Goal: Task Accomplishment & Management: Use online tool/utility

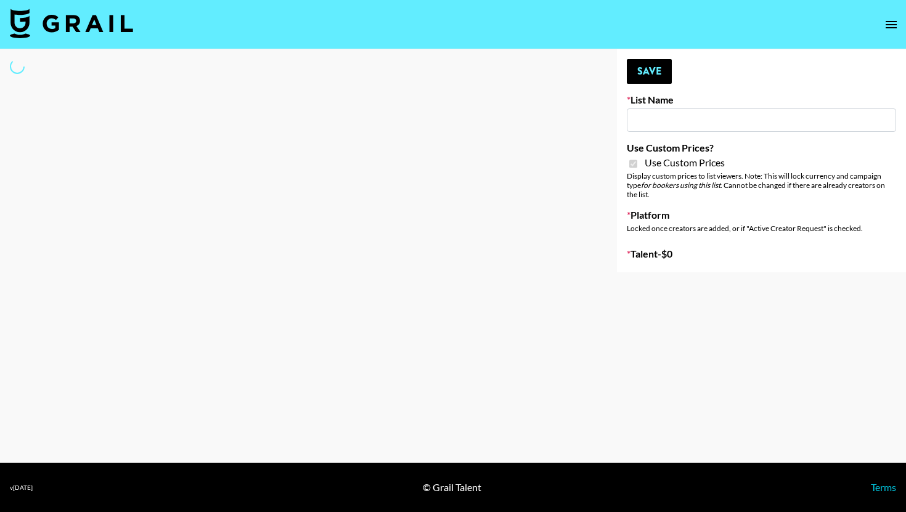
type input "Galaxy Lamps"
checkbox input "true"
select select "Brand"
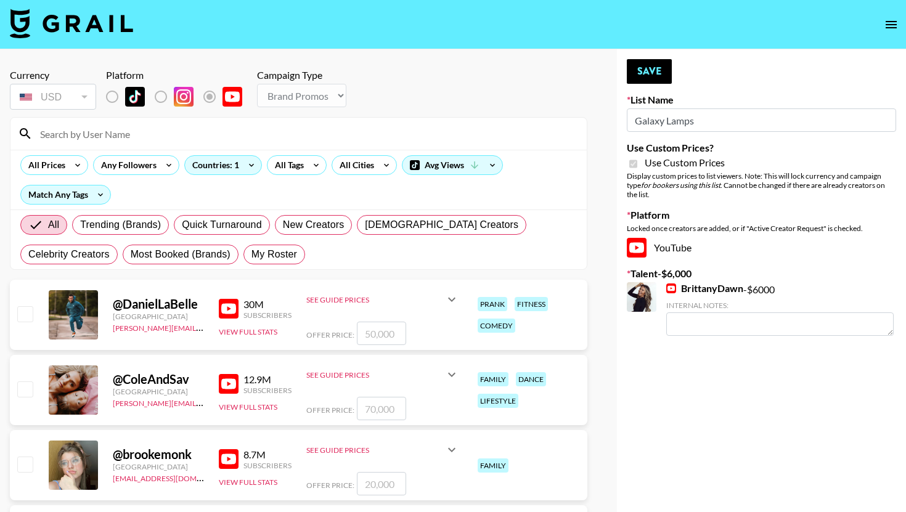
click at [171, 122] on div at bounding box center [298, 134] width 576 height 32
drag, startPoint x: 157, startPoint y: 128, endPoint x: 156, endPoint y: 117, distance: 11.1
click at [156, 128] on input at bounding box center [306, 134] width 547 height 20
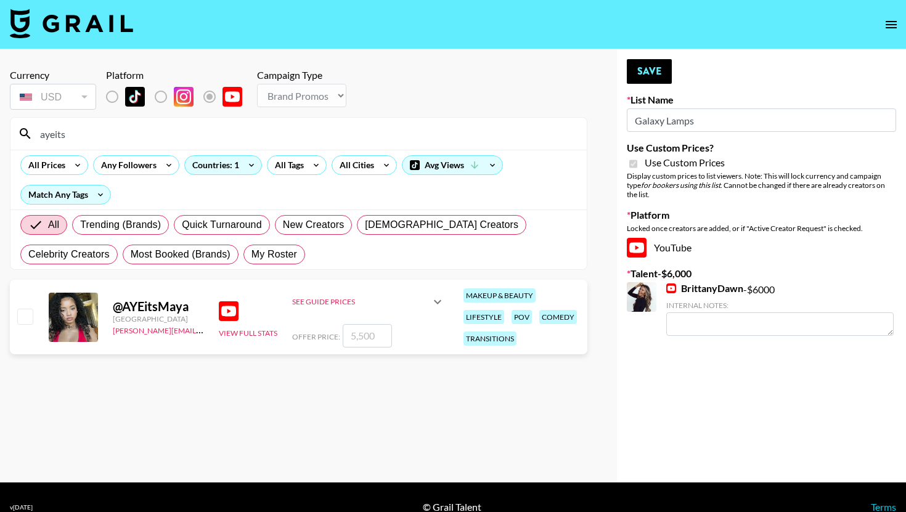
type input "ayeits"
click at [410, 351] on div "@ AYEitsMaya [GEOGRAPHIC_DATA] [PERSON_NAME][EMAIL_ADDRESS][DOMAIN_NAME] View F…" at bounding box center [299, 317] width 578 height 75
click at [387, 348] on div "@ AYEitsMaya [GEOGRAPHIC_DATA] [PERSON_NAME][EMAIL_ADDRESS][DOMAIN_NAME] View F…" at bounding box center [299, 317] width 578 height 75
click at [372, 335] on input "number" at bounding box center [367, 335] width 49 height 23
checkbox input "true"
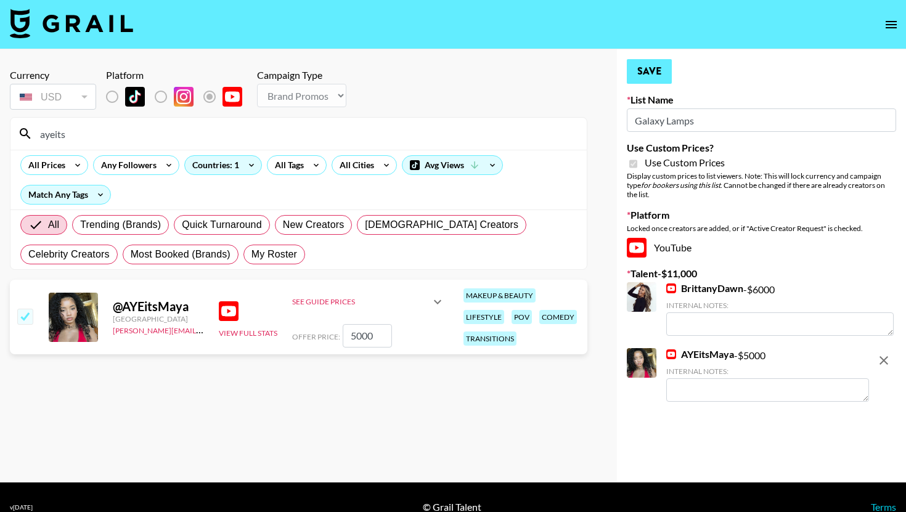
type input "5000"
click at [657, 76] on button "Save" at bounding box center [649, 71] width 45 height 25
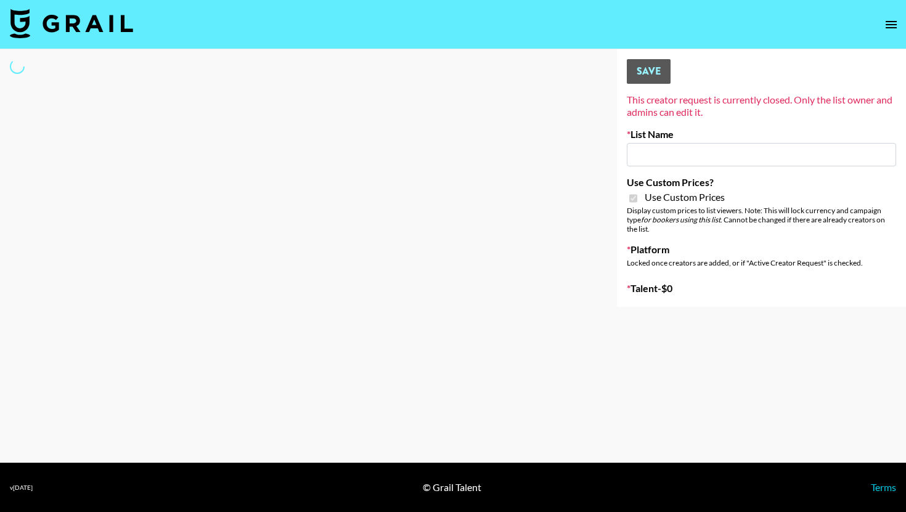
type input "Yumu"
checkbox input "true"
select select "Brand"
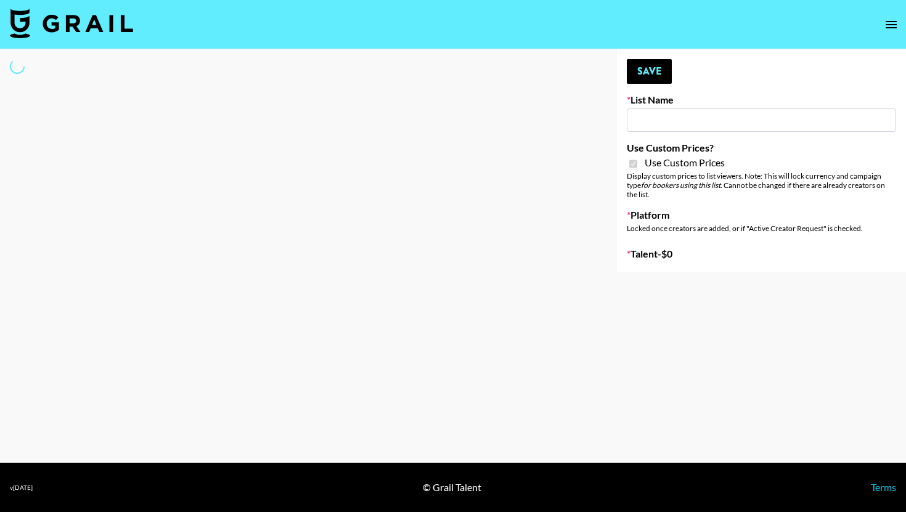
type input "Tiktok - female talent ($500k-5M+ followers)"
checkbox input "true"
select select "Brand"
